Goal: Information Seeking & Learning: Find specific fact

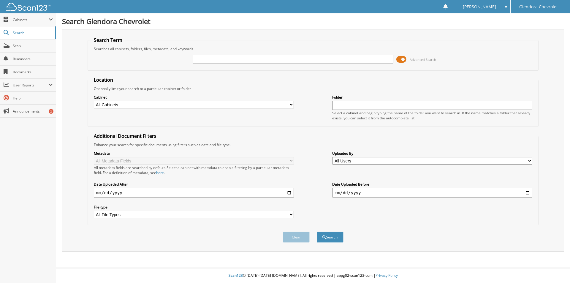
click at [255, 56] on input "text" at bounding box center [293, 59] width 200 height 9
click at [305, 60] on input "text" at bounding box center [293, 59] width 200 height 9
type input "44657"
click at [317, 232] on button "Search" at bounding box center [330, 237] width 27 height 11
